Goal: Task Accomplishment & Management: Understand process/instructions

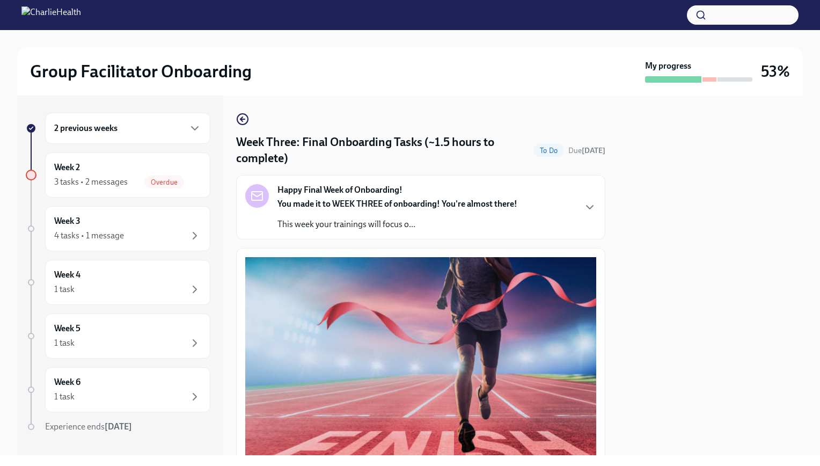
scroll to position [669, 0]
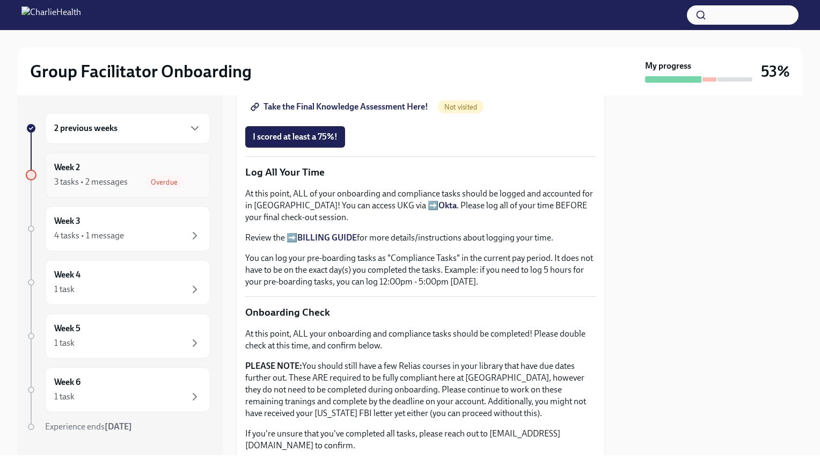
click at [129, 167] on div "Week 2 3 tasks • 2 messages Overdue" at bounding box center [127, 175] width 147 height 27
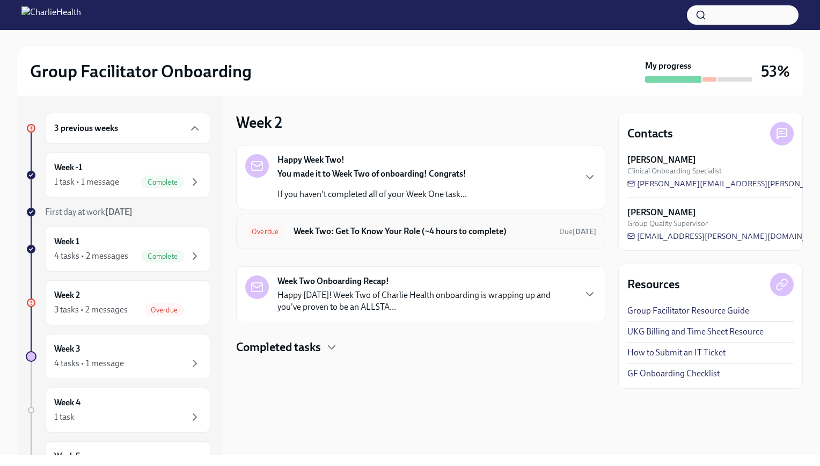
click at [308, 223] on div "Overdue Week Two: Get To Know Your Role (~4 hours to complete) Due [DATE]" at bounding box center [420, 231] width 351 height 17
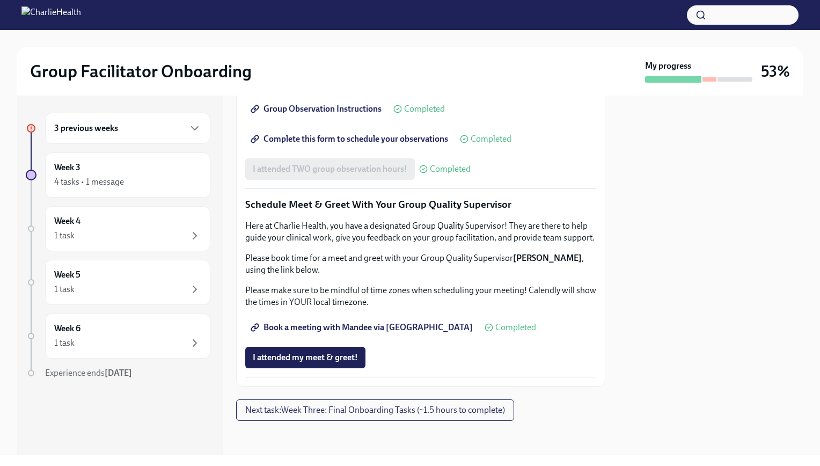
scroll to position [996, 0]
click at [708, 79] on div at bounding box center [710, 79] width 14 height 4
click at [142, 182] on div "4 tasks • 1 message" at bounding box center [127, 182] width 147 height 13
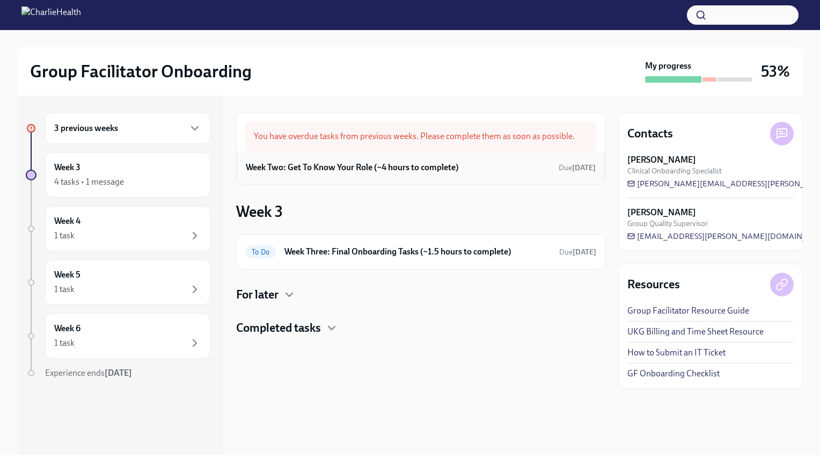
click at [473, 166] on div "Week Two: Get To Know Your Role (~4 hours to complete) Due [DATE]" at bounding box center [421, 167] width 350 height 16
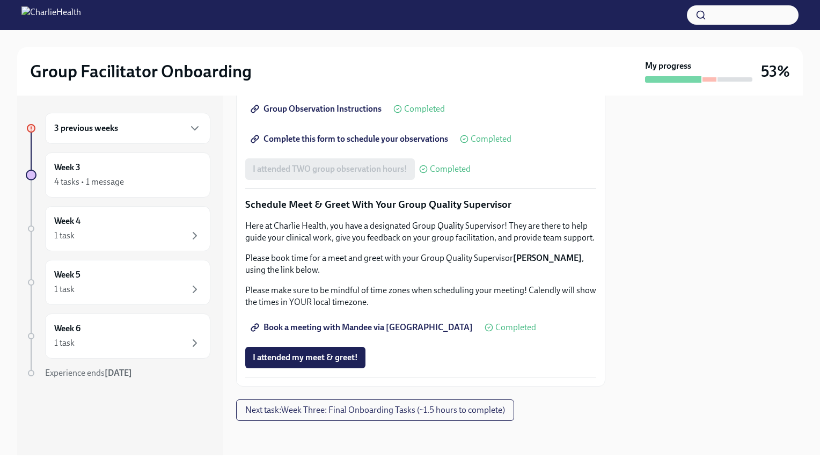
scroll to position [996, 0]
